Goal: Information Seeking & Learning: Learn about a topic

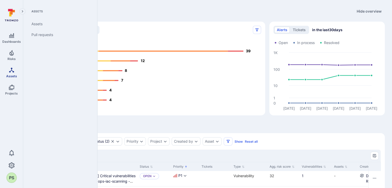
click at [11, 75] on span "Assets" at bounding box center [11, 76] width 11 height 4
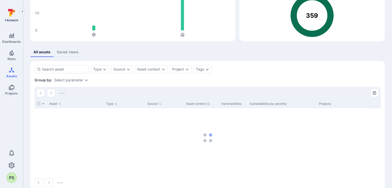
scroll to position [62, 0]
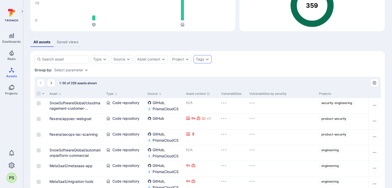
click at [208, 58] on icon "Expand dropdown" at bounding box center [207, 59] width 4 height 4
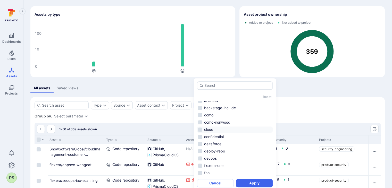
scroll to position [0, 0]
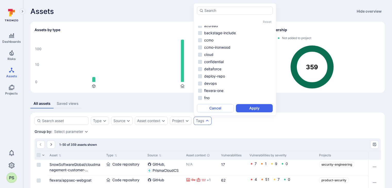
click at [235, 131] on div "Group by: Select parameter" at bounding box center [208, 131] width 346 height 5
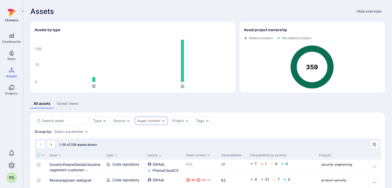
click at [162, 121] on icon "Expand dropdown" at bounding box center [163, 121] width 4 height 4
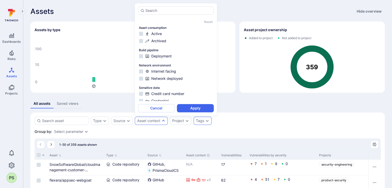
click at [198, 120] on div "Tags" at bounding box center [200, 121] width 8 height 4
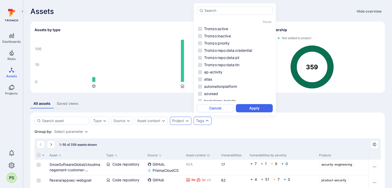
click at [185, 121] on icon "Expand dropdown" at bounding box center [187, 121] width 4 height 4
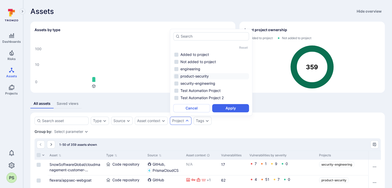
scroll to position [26, 0]
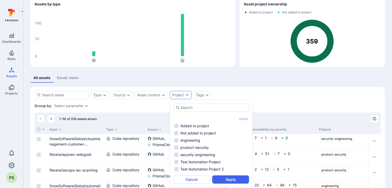
click at [287, 92] on div "Type Source Asset context Project Tags Save view" at bounding box center [208, 95] width 346 height 8
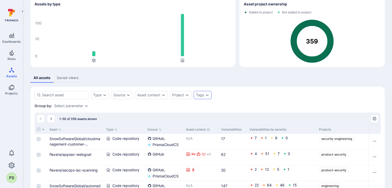
click at [207, 94] on icon "Expand dropdown" at bounding box center [207, 95] width 4 height 4
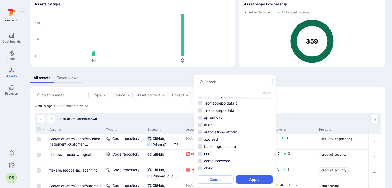
scroll to position [52, 0]
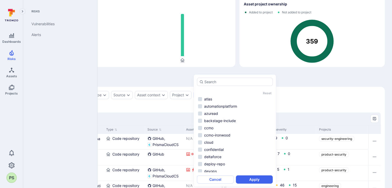
drag, startPoint x: 13, startPoint y: 57, endPoint x: 16, endPoint y: 64, distance: 7.4
click at [13, 57] on span "Risks" at bounding box center [11, 59] width 8 height 4
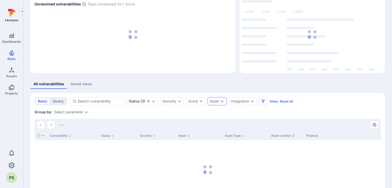
click at [218, 101] on div "Asset" at bounding box center [214, 101] width 9 height 4
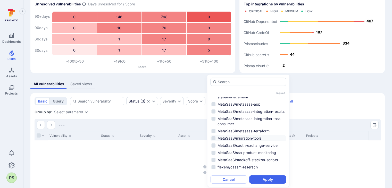
scroll to position [155, 0]
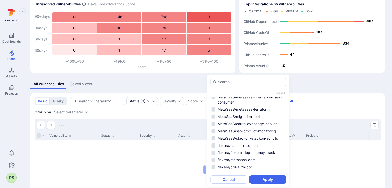
click at [185, 114] on div "Group by: Select parameter" at bounding box center [208, 112] width 346 height 5
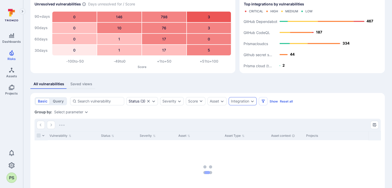
click at [248, 103] on div "Integration" at bounding box center [240, 101] width 18 height 4
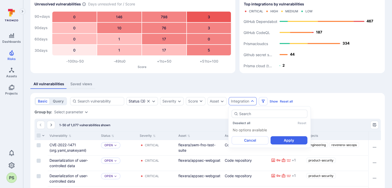
click at [353, 110] on div "Group by: Select parameter" at bounding box center [208, 112] width 346 height 5
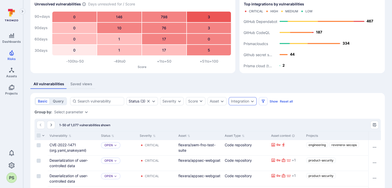
click at [251, 99] on icon "Expand dropdown" at bounding box center [252, 101] width 4 height 4
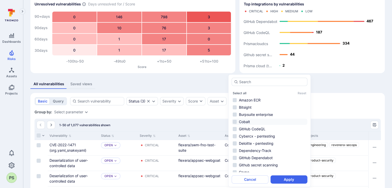
click at [240, 122] on li "Cobalt" at bounding box center [270, 122] width 76 height 6
click at [299, 180] on button "Apply" at bounding box center [289, 180] width 37 height 8
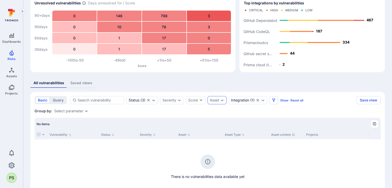
scroll to position [57, 0]
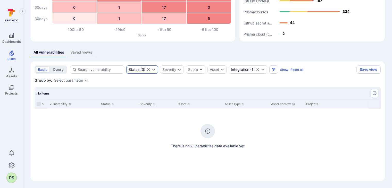
click at [147, 67] on div "Status ( 3 )" at bounding box center [142, 69] width 32 height 8
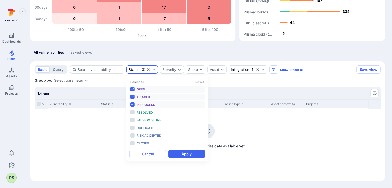
scroll to position [4, 0]
click at [139, 82] on button "Select all" at bounding box center [137, 82] width 14 height 4
click at [191, 155] on button "Apply" at bounding box center [186, 154] width 37 height 8
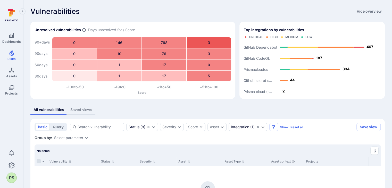
scroll to position [26, 0]
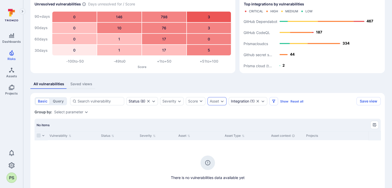
click at [219, 102] on div "Asset" at bounding box center [214, 101] width 9 height 4
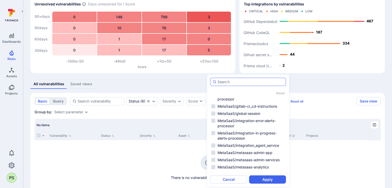
click at [227, 85] on div "autocomplete options" at bounding box center [248, 82] width 76 height 8
click at [227, 85] on input "autocomplete options" at bounding box center [251, 81] width 66 height 5
click at [228, 83] on input "autocomplete options" at bounding box center [251, 81] width 66 height 5
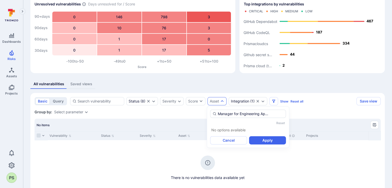
scroll to position [0, 0]
type input "FlexNet Manager"
click at [317, 113] on div "Group by: Select parameter" at bounding box center [208, 112] width 346 height 5
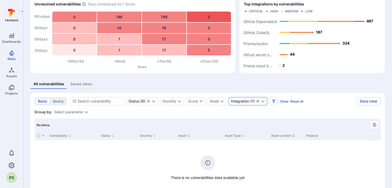
click at [257, 99] on icon "Clear selection" at bounding box center [258, 101] width 4 height 4
click at [252, 101] on icon "Expand dropdown" at bounding box center [252, 101] width 4 height 4
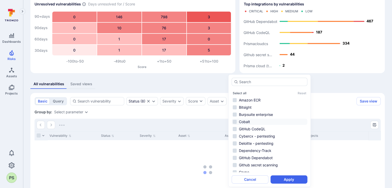
click at [254, 120] on li "Cobalt" at bounding box center [270, 122] width 76 height 6
click at [289, 179] on button "Apply" at bounding box center [289, 180] width 37 height 8
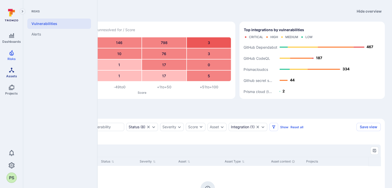
click at [12, 72] on icon "Assets" at bounding box center [12, 70] width 6 height 6
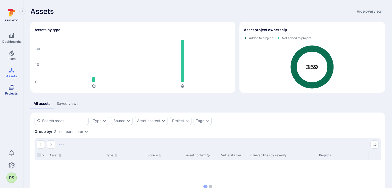
click at [9, 90] on icon "Projects" at bounding box center [12, 87] width 6 height 6
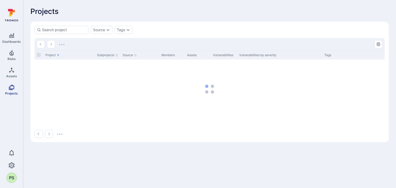
click at [15, 89] on link "Projects" at bounding box center [11, 89] width 23 height 15
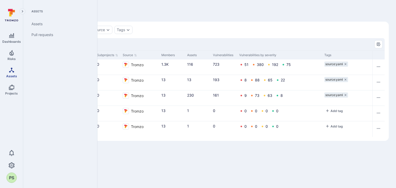
click at [12, 74] on link "Assets" at bounding box center [11, 72] width 23 height 15
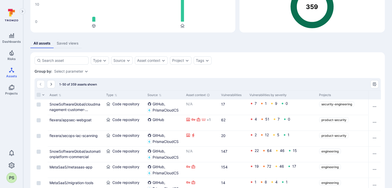
scroll to position [62, 0]
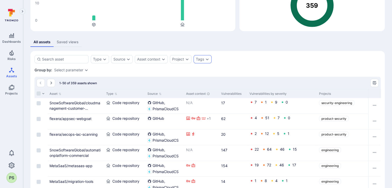
click at [205, 57] on icon "Expand dropdown" at bounding box center [207, 59] width 4 height 4
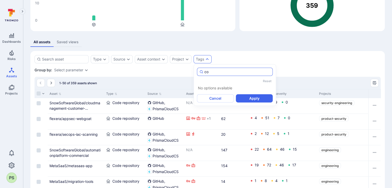
type input "c"
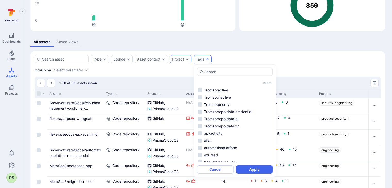
click at [186, 61] on div "Project" at bounding box center [181, 59] width 22 height 8
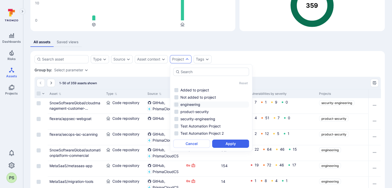
scroll to position [87, 0]
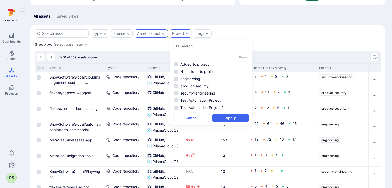
click at [156, 33] on div "Asset context" at bounding box center [148, 33] width 23 height 4
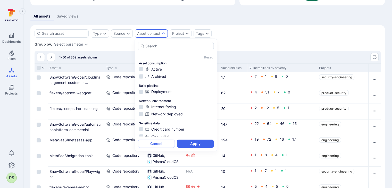
click at [120, 47] on div "Group by: Select parameter" at bounding box center [208, 44] width 346 height 5
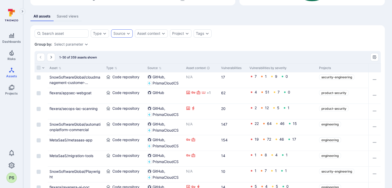
click at [129, 32] on icon "Expand dropdown" at bounding box center [128, 33] width 4 height 4
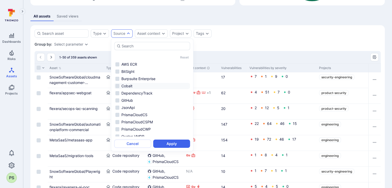
click at [127, 85] on li "Cobalt" at bounding box center [152, 86] width 76 height 6
click at [172, 143] on button "Apply" at bounding box center [171, 144] width 37 height 8
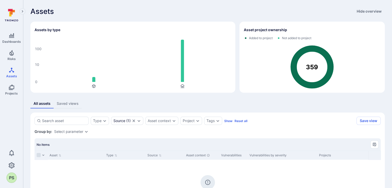
scroll to position [51, 0]
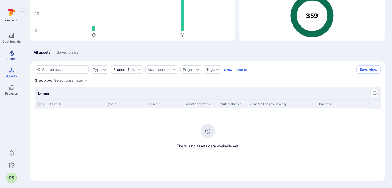
click at [10, 59] on span "Risks" at bounding box center [11, 59] width 8 height 4
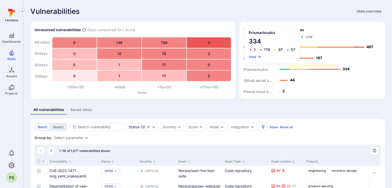
click at [327, 84] on rect "Top integrations by vulnerabilities bar" at bounding box center [312, 68] width 137 height 54
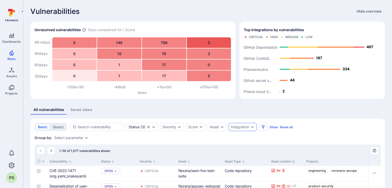
click at [244, 128] on div "Integration" at bounding box center [240, 127] width 18 height 4
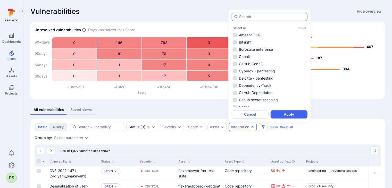
click at [252, 19] on div "autocomplete options" at bounding box center [270, 17] width 76 height 8
click at [252, 19] on input "autocomplete options" at bounding box center [272, 16] width 66 height 5
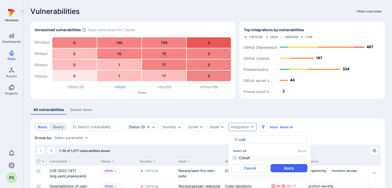
click at [247, 157] on li "Cobalt" at bounding box center [270, 158] width 76 height 6
type input "cob"
drag, startPoint x: 294, startPoint y: 168, endPoint x: 291, endPoint y: 166, distance: 3.7
click at [294, 168] on button "Apply" at bounding box center [289, 168] width 37 height 8
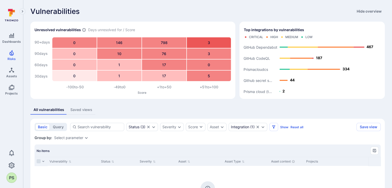
scroll to position [52, 0]
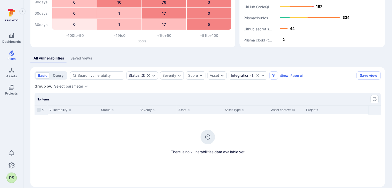
click at [79, 87] on div "Select parameter" at bounding box center [68, 86] width 29 height 4
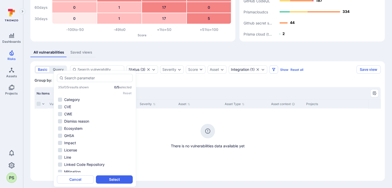
scroll to position [0, 0]
click at [159, 136] on div "There is no vulnerabilities data available yet" at bounding box center [208, 129] width 346 height 40
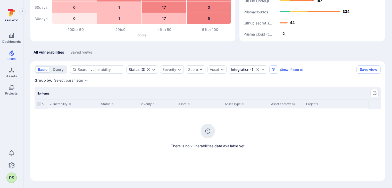
click at [82, 81] on div "Select parameter" at bounding box center [68, 80] width 29 height 4
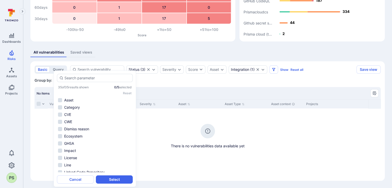
click at [176, 84] on section "basic query Status ( 3 ) Severity Score Asset Integration ( 1 ) Show Reset all …" at bounding box center [207, 121] width 354 height 120
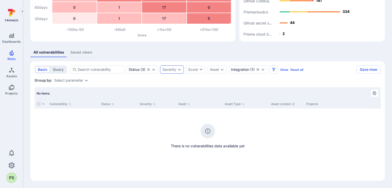
drag, startPoint x: 169, startPoint y: 69, endPoint x: 173, endPoint y: 69, distance: 4.1
click at [170, 69] on div "Severity" at bounding box center [169, 70] width 14 height 4
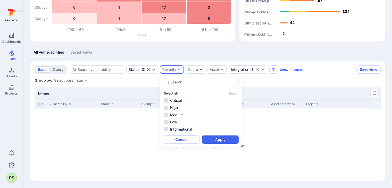
click at [171, 93] on button "Select all" at bounding box center [171, 94] width 14 height 4
click at [222, 140] on button "Apply" at bounding box center [220, 140] width 37 height 8
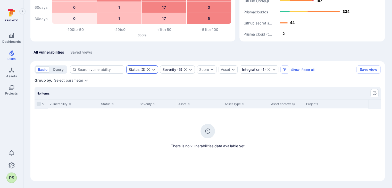
click at [152, 69] on icon "Expand dropdown" at bounding box center [153, 70] width 3 height 2
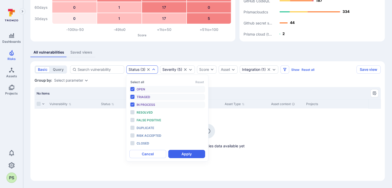
scroll to position [4, 0]
click at [141, 81] on button "Select all" at bounding box center [137, 82] width 14 height 4
click at [194, 158] on button "Apply" at bounding box center [186, 154] width 37 height 8
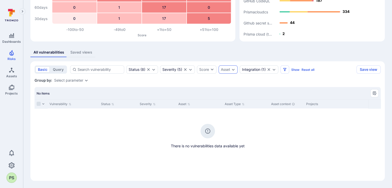
click at [235, 70] on icon "Expand dropdown" at bounding box center [233, 70] width 4 height 4
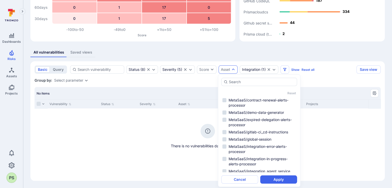
click at [193, 78] on section "basic query Status ( 8 ) Severity ( 5 ) Score Asset Integration ( 1 ) Show Rese…" at bounding box center [207, 121] width 354 height 120
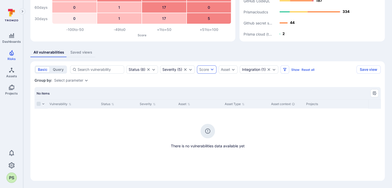
click at [205, 68] on div "Score" at bounding box center [204, 69] width 10 height 5
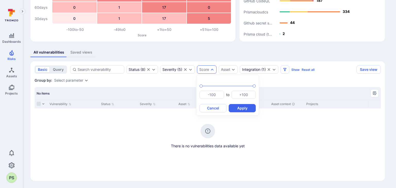
click at [274, 84] on div at bounding box center [198, 94] width 396 height 188
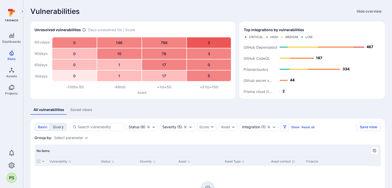
click at [22, 9] on icon "Expand navigation menu" at bounding box center [23, 11] width 4 height 4
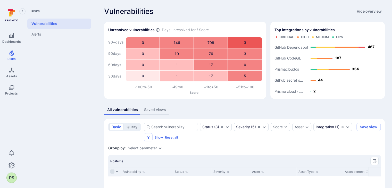
click at [22, 10] on icon "Collapse navigation menu" at bounding box center [23, 11] width 4 height 4
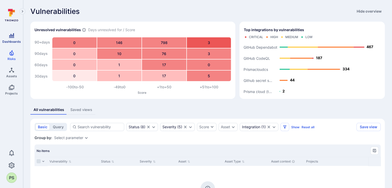
click at [12, 39] on link "Dashboards" at bounding box center [11, 37] width 23 height 15
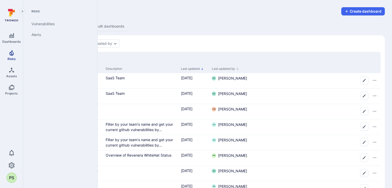
click at [13, 56] on link "Risks" at bounding box center [11, 55] width 23 height 15
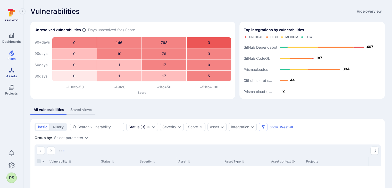
click at [14, 72] on link "Assets" at bounding box center [11, 72] width 23 height 15
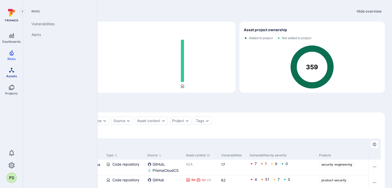
click at [13, 65] on link "Assets" at bounding box center [11, 72] width 23 height 15
click at [256, 130] on div "Group by: Select parameter" at bounding box center [208, 131] width 346 height 5
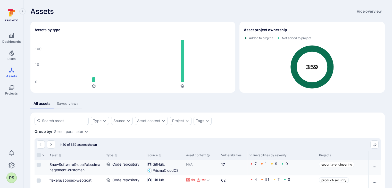
scroll to position [52, 0]
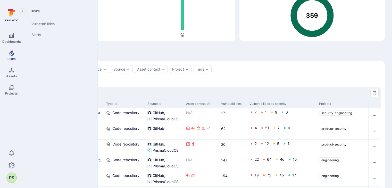
click at [12, 56] on icon "Risks" at bounding box center [12, 53] width 6 height 6
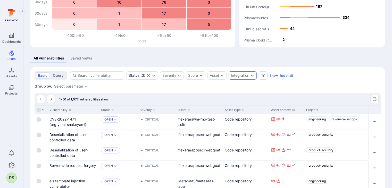
click at [248, 77] on div "Integration" at bounding box center [240, 75] width 18 height 4
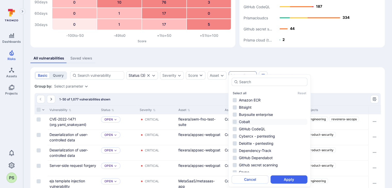
click at [242, 121] on li "Cobalt" at bounding box center [270, 122] width 76 height 6
click at [297, 180] on button "Apply" at bounding box center [289, 180] width 37 height 8
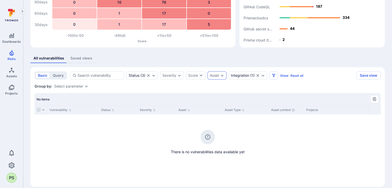
click at [220, 75] on icon "Expand dropdown" at bounding box center [222, 75] width 4 height 4
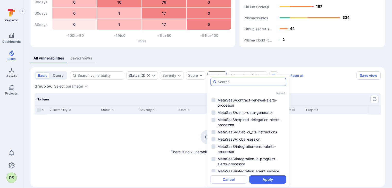
paste input "FlexNet"
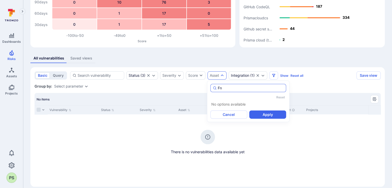
click at [234, 90] on input "Fn" at bounding box center [251, 88] width 66 height 5
paste input "NMEA"
type input "FNMEA"
click at [274, 130] on div "There is no vulnerabilities data available yet" at bounding box center [208, 134] width 346 height 40
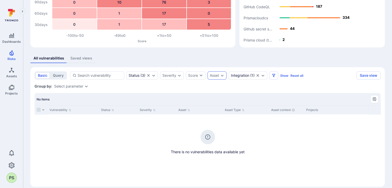
click at [219, 74] on div "Asset" at bounding box center [214, 75] width 9 height 4
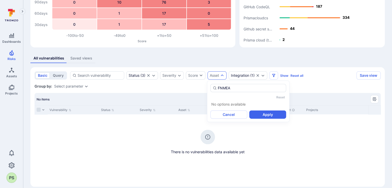
drag, startPoint x: 236, startPoint y: 90, endPoint x: 207, endPoint y: 89, distance: 29.4
click at [207, 89] on div "FNMEA Reset No options available Cancel Apply" at bounding box center [248, 101] width 82 height 41
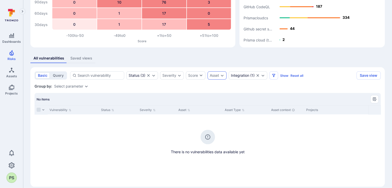
click at [219, 75] on div "Asset" at bounding box center [216, 75] width 19 height 8
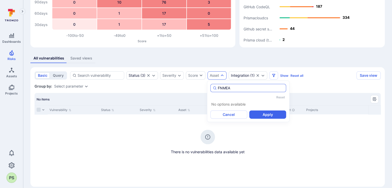
drag, startPoint x: 239, startPoint y: 91, endPoint x: 212, endPoint y: 90, distance: 26.8
click at [212, 90] on div "FNMEA" at bounding box center [248, 88] width 76 height 8
type input "sbom"
click at [281, 150] on span "There is no vulnerabilities data available yet" at bounding box center [208, 151] width 346 height 5
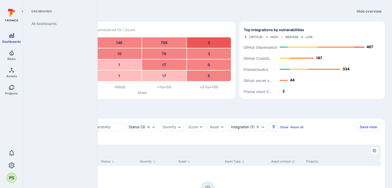
click at [10, 40] on span "Dashboards" at bounding box center [11, 42] width 19 height 4
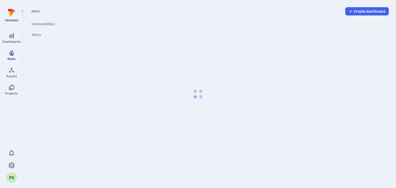
click at [16, 58] on link "Risks" at bounding box center [11, 55] width 23 height 15
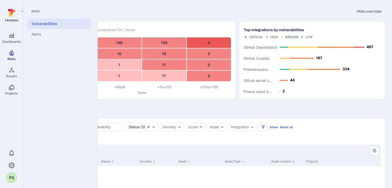
click at [3, 53] on link "Risks" at bounding box center [11, 55] width 23 height 15
click at [10, 54] on icon "Risks" at bounding box center [12, 53] width 6 height 6
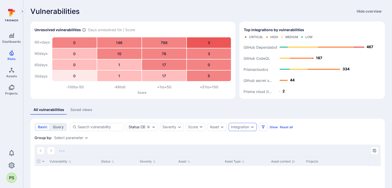
click at [250, 129] on icon "Expand dropdown" at bounding box center [252, 127] width 4 height 4
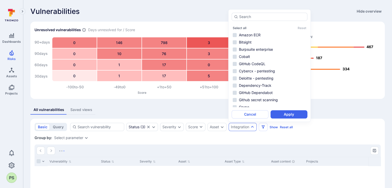
click at [337, 79] on rect "Top integrations by vulnerabilities bar" at bounding box center [312, 68] width 137 height 54
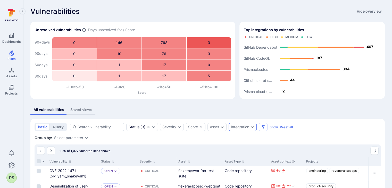
click at [240, 126] on div "Integration" at bounding box center [240, 127] width 18 height 4
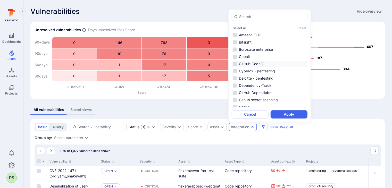
click at [262, 63] on li "GitHub CodeQL" at bounding box center [270, 64] width 76 height 6
click at [286, 112] on button "Apply" at bounding box center [289, 114] width 37 height 8
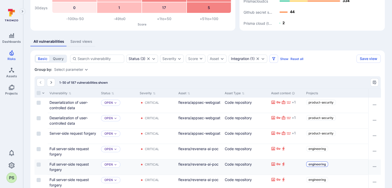
scroll to position [77, 0]
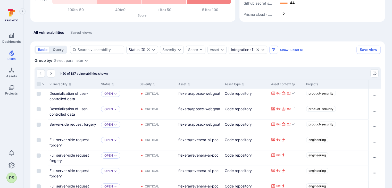
click at [257, 49] on icon "Clear selection" at bounding box center [257, 49] width 3 height 3
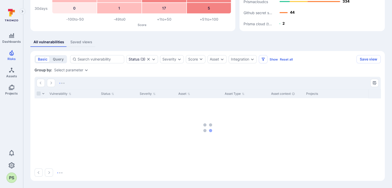
scroll to position [68, 0]
click at [251, 61] on icon "Expand dropdown" at bounding box center [252, 59] width 4 height 4
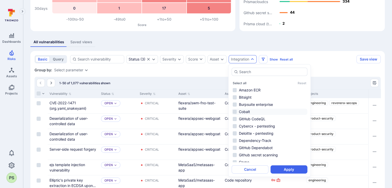
scroll to position [52, 0]
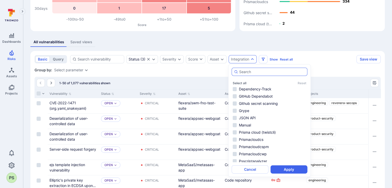
click at [251, 74] on div "autocomplete options" at bounding box center [270, 72] width 76 height 8
click at [251, 74] on input "autocomplete options" at bounding box center [272, 71] width 66 height 5
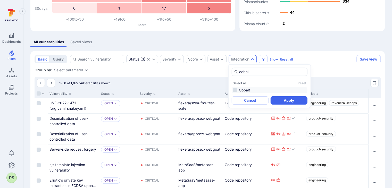
click at [244, 89] on li "Cobalt" at bounding box center [270, 90] width 76 height 6
type input "cobal"
click at [289, 103] on button "Apply" at bounding box center [289, 100] width 37 height 8
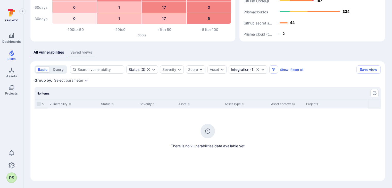
scroll to position [57, 0]
